Goal: Transaction & Acquisition: Purchase product/service

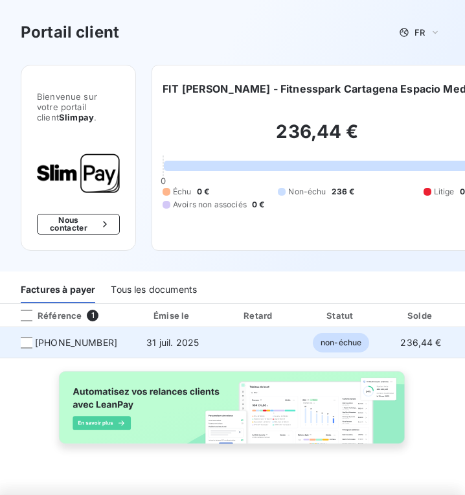
click at [337, 341] on span "non-échue" at bounding box center [341, 342] width 56 height 19
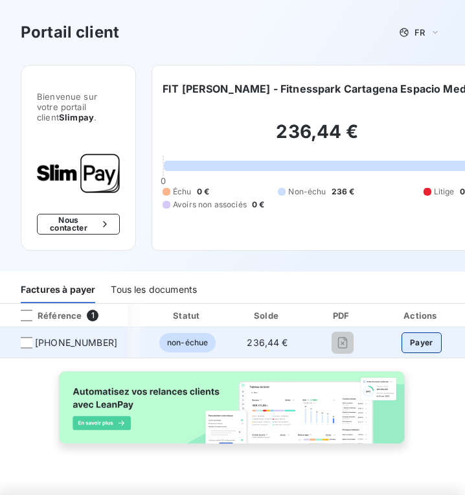
click at [423, 341] on button "Payer" at bounding box center [421, 342] width 40 height 21
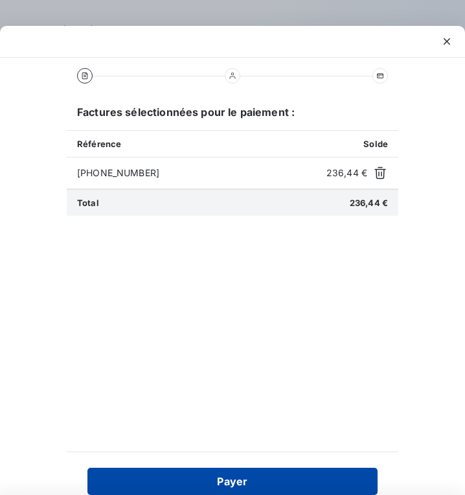
click at [242, 479] on button "Payer" at bounding box center [232, 481] width 290 height 27
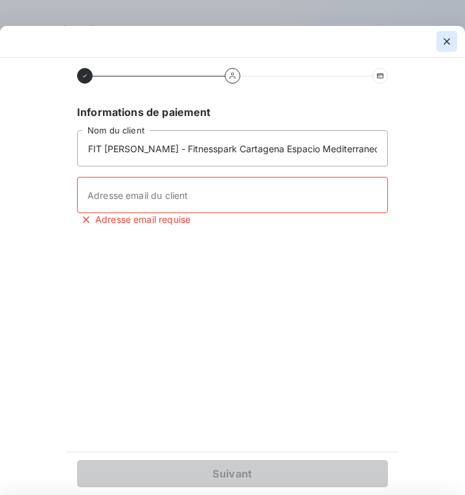
click at [447, 45] on icon "button" at bounding box center [446, 41] width 13 height 13
